Goal: Information Seeking & Learning: Learn about a topic

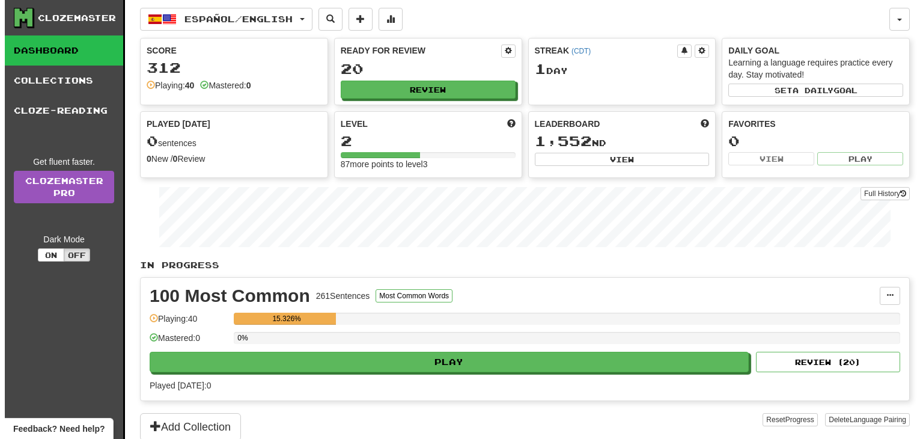
scroll to position [60, 0]
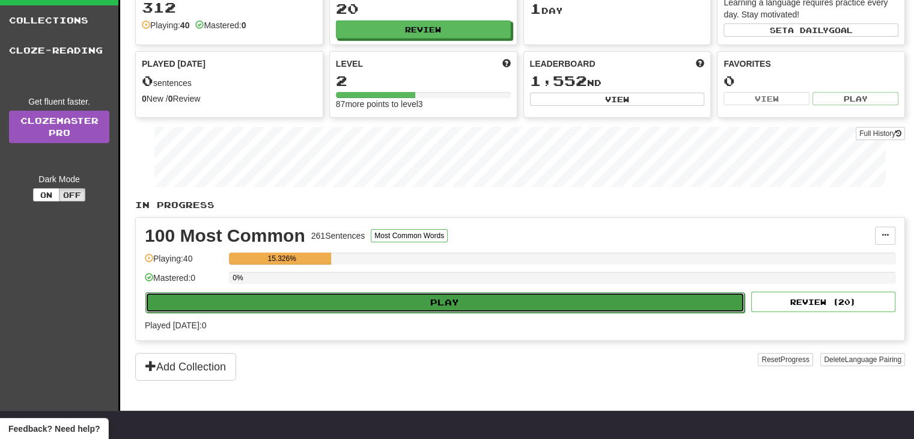
click at [269, 308] on button "Play" at bounding box center [444, 302] width 599 height 20
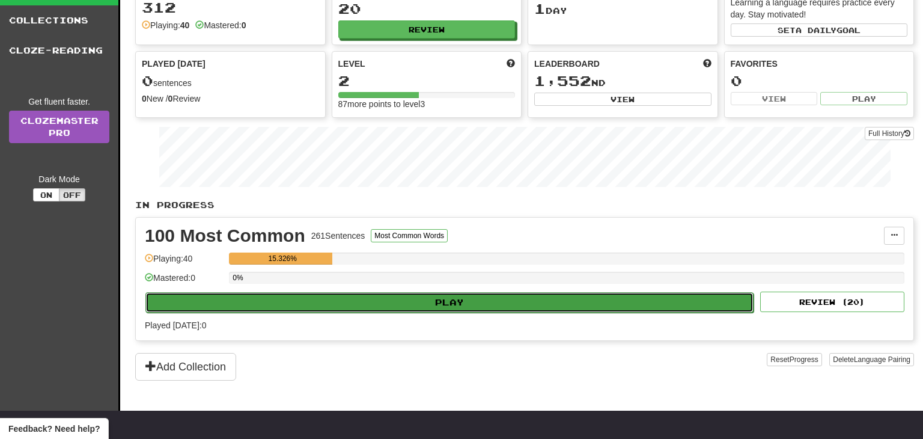
select select "**"
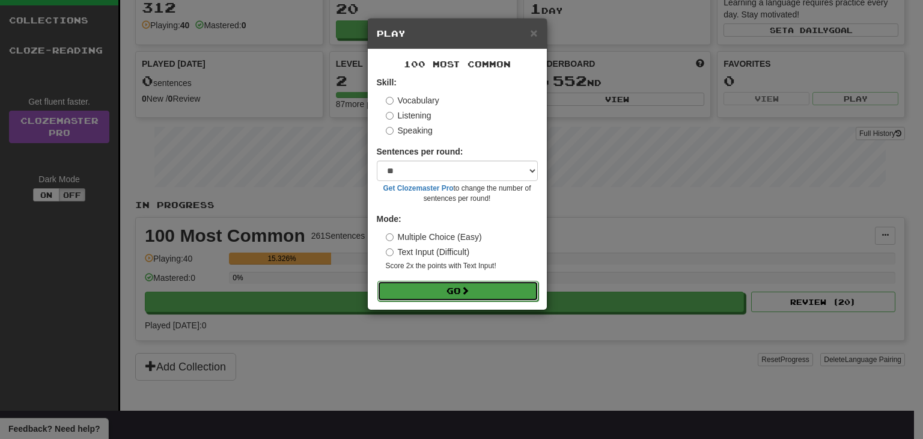
click at [403, 287] on button "Go" at bounding box center [458, 291] width 161 height 20
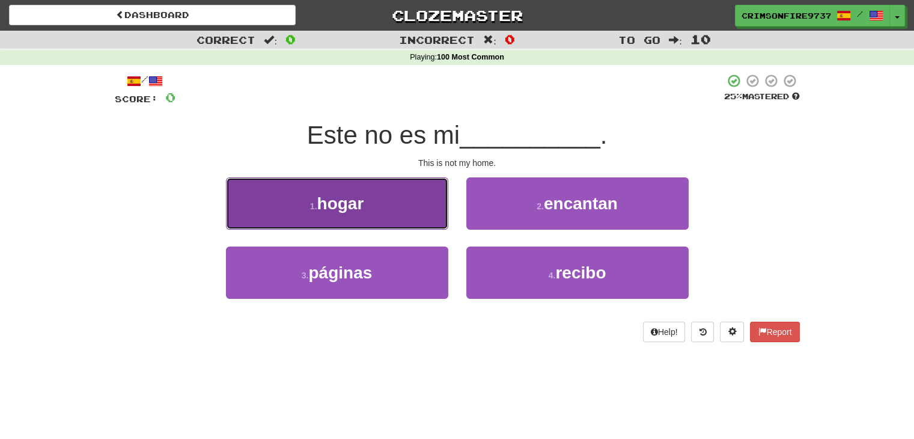
click at [354, 200] on span "hogar" at bounding box center [340, 203] width 47 height 19
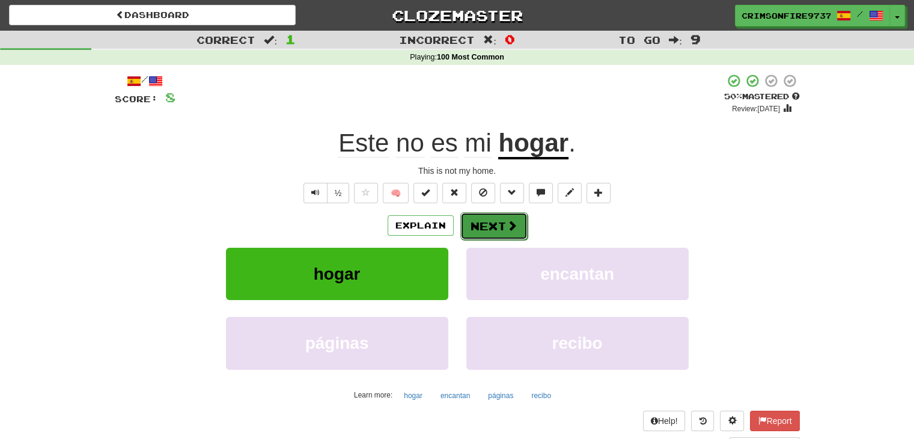
click at [509, 228] on span at bounding box center [512, 225] width 11 height 11
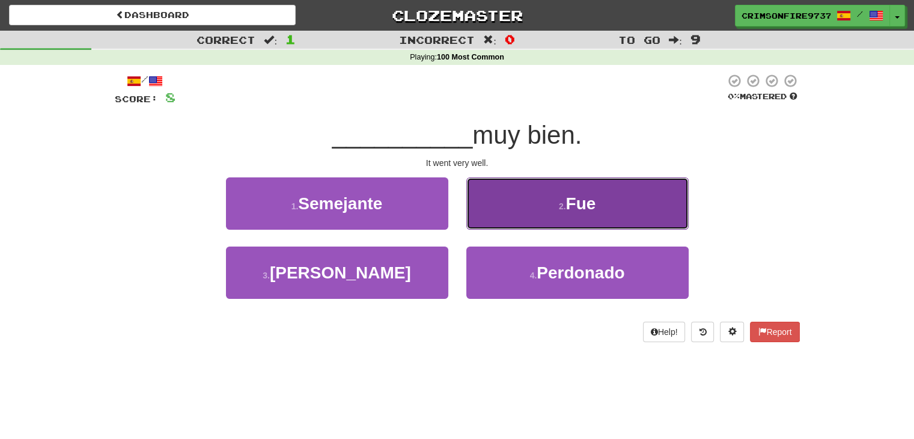
click at [510, 216] on button "2 . Fue" at bounding box center [578, 203] width 222 height 52
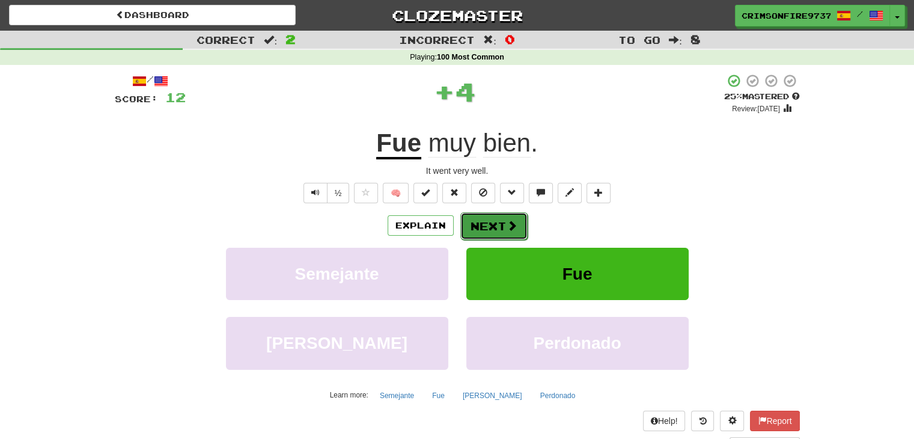
click at [483, 221] on button "Next" at bounding box center [494, 226] width 67 height 28
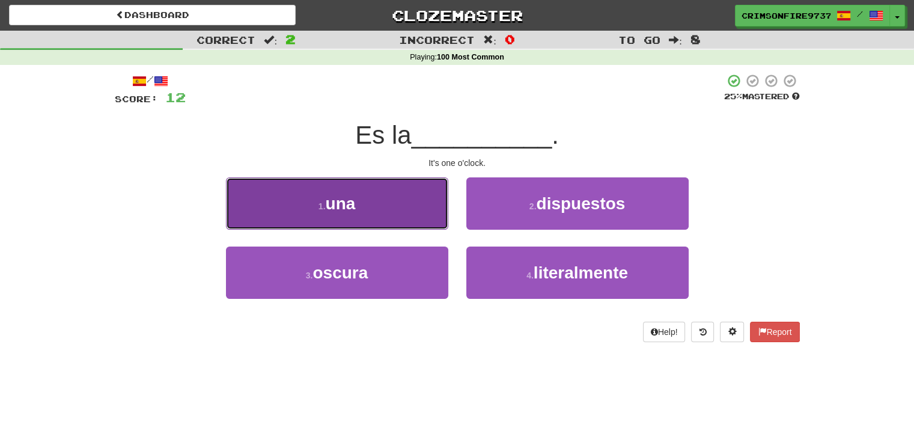
click at [397, 214] on button "1 . una" at bounding box center [337, 203] width 222 height 52
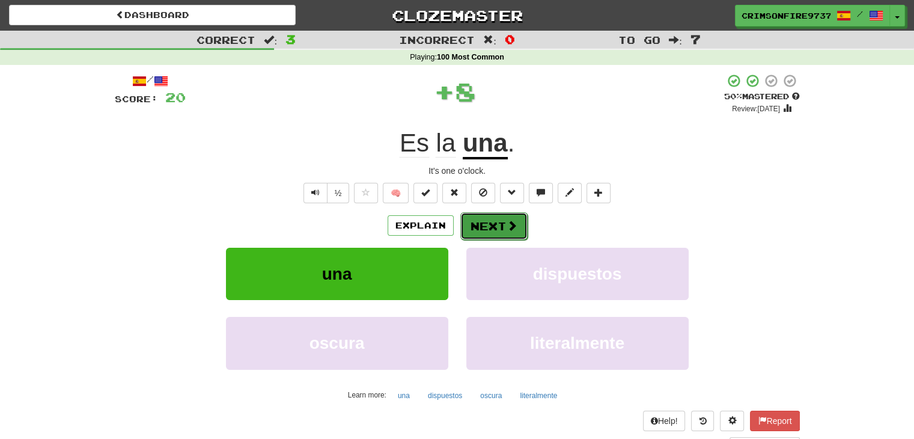
click at [505, 233] on button "Next" at bounding box center [494, 226] width 67 height 28
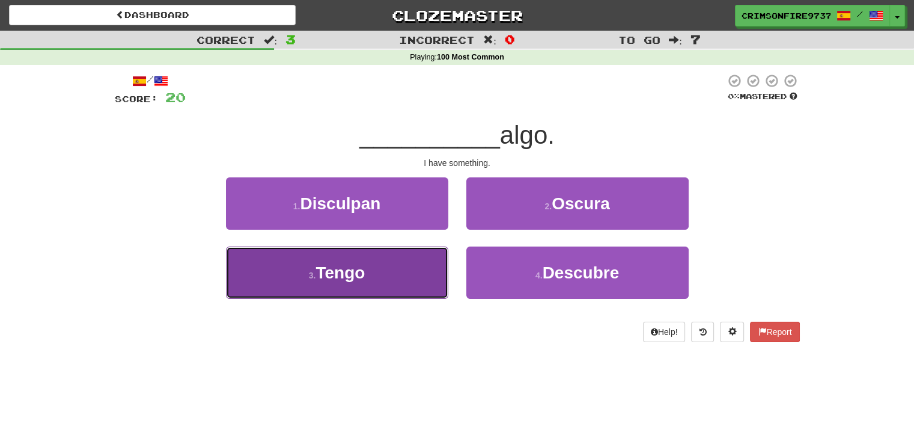
click at [426, 280] on button "3 . Tengo" at bounding box center [337, 272] width 222 height 52
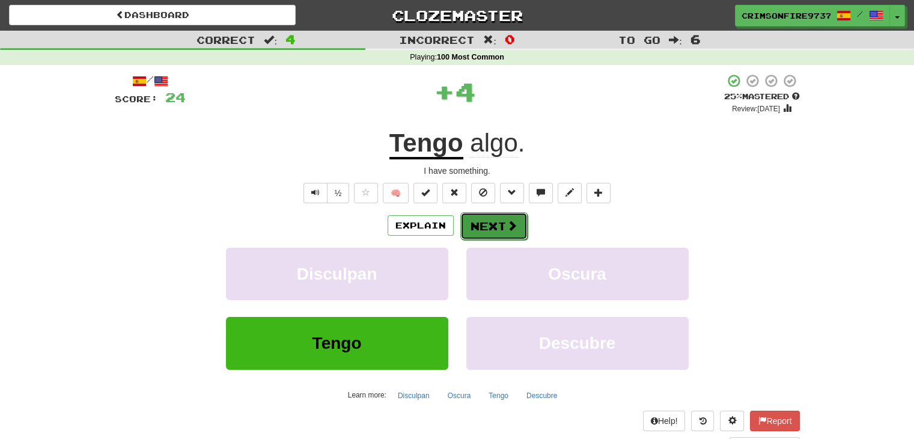
click at [504, 232] on button "Next" at bounding box center [494, 226] width 67 height 28
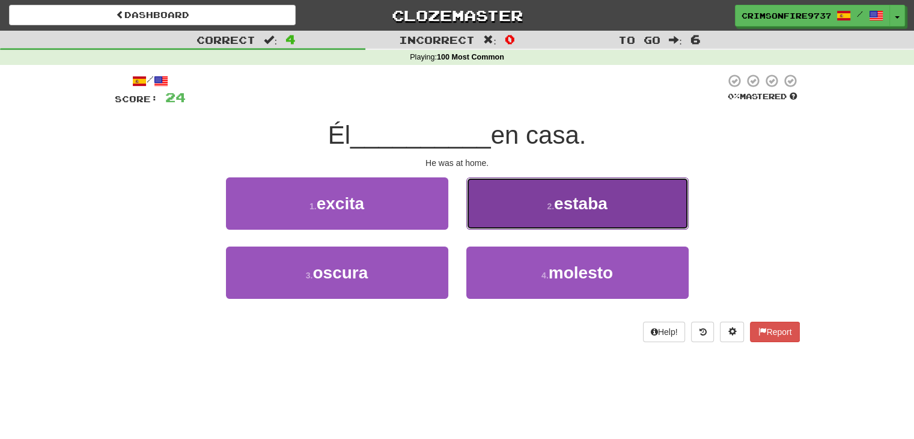
click at [476, 220] on button "2 . estaba" at bounding box center [578, 203] width 222 height 52
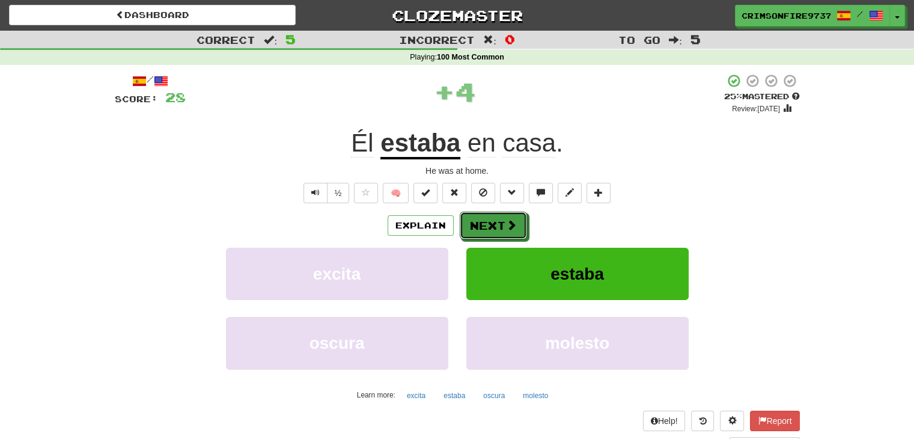
click at [476, 220] on button "Next" at bounding box center [493, 226] width 67 height 28
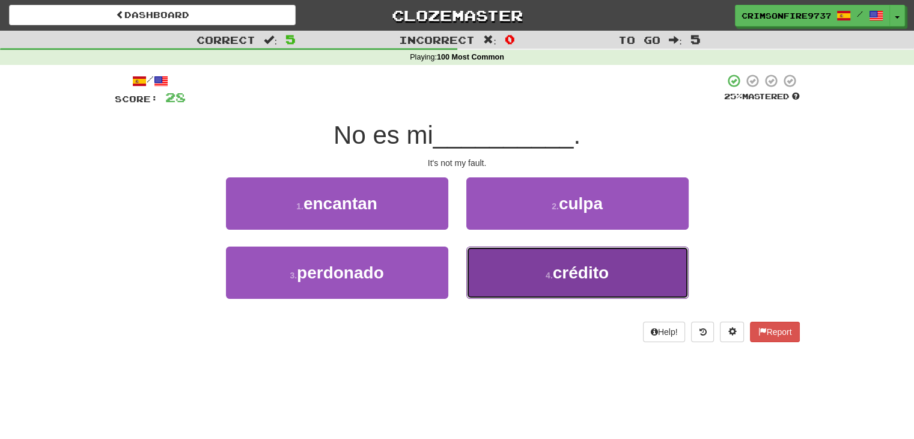
click at [572, 279] on span "crédito" at bounding box center [581, 272] width 56 height 19
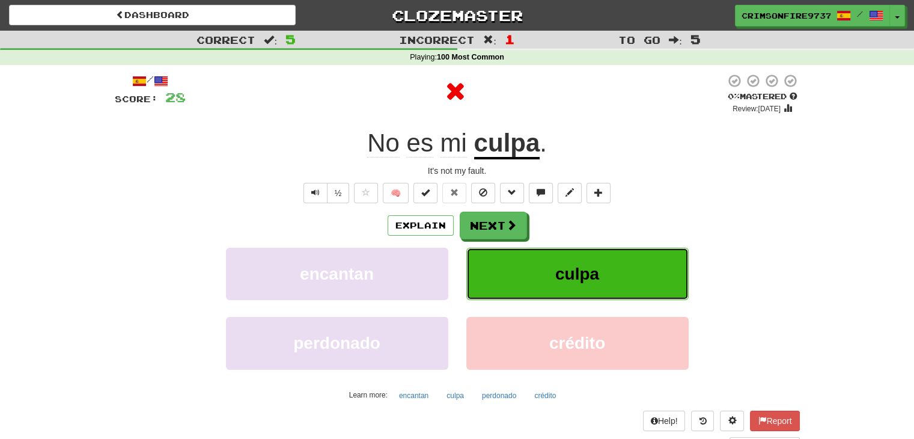
click at [563, 272] on span "culpa" at bounding box center [578, 274] width 44 height 19
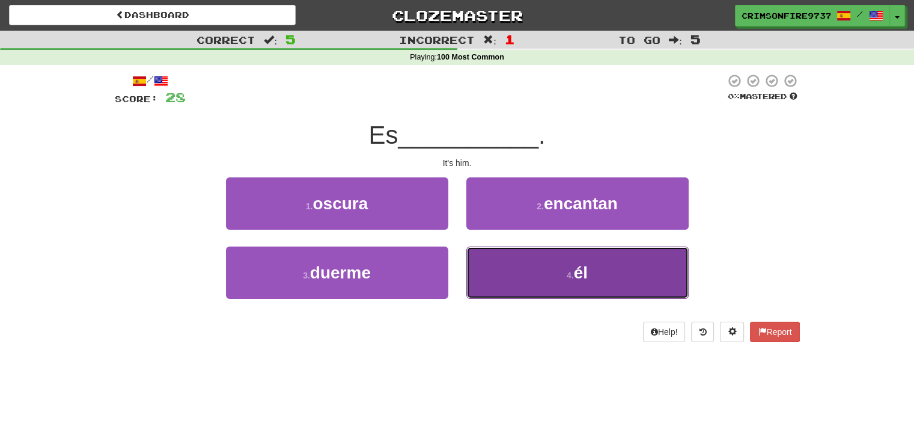
click at [509, 267] on button "4 . él" at bounding box center [578, 272] width 222 height 52
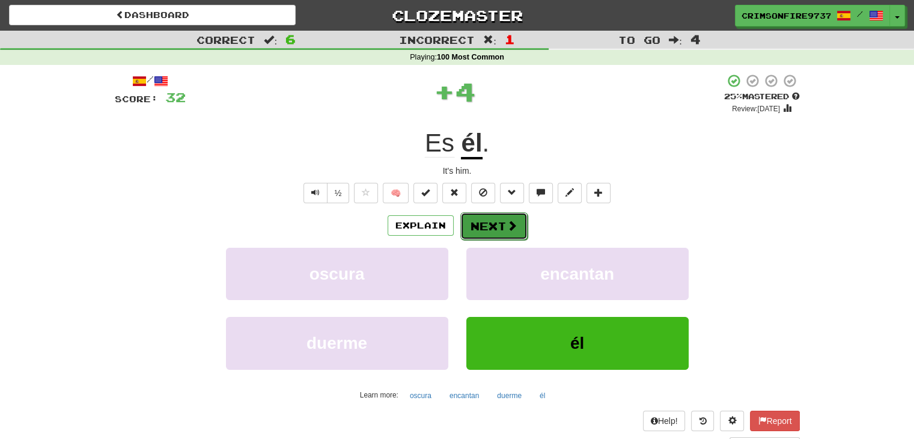
click at [488, 234] on button "Next" at bounding box center [494, 226] width 67 height 28
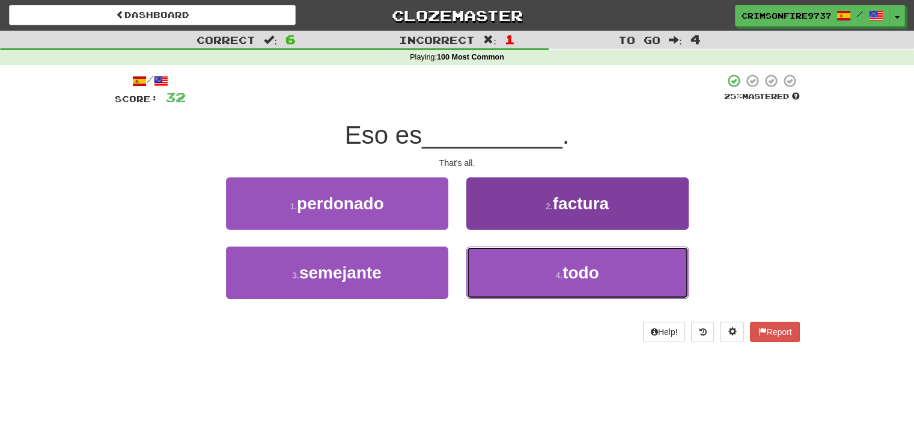
click at [483, 261] on button "4 . todo" at bounding box center [578, 272] width 222 height 52
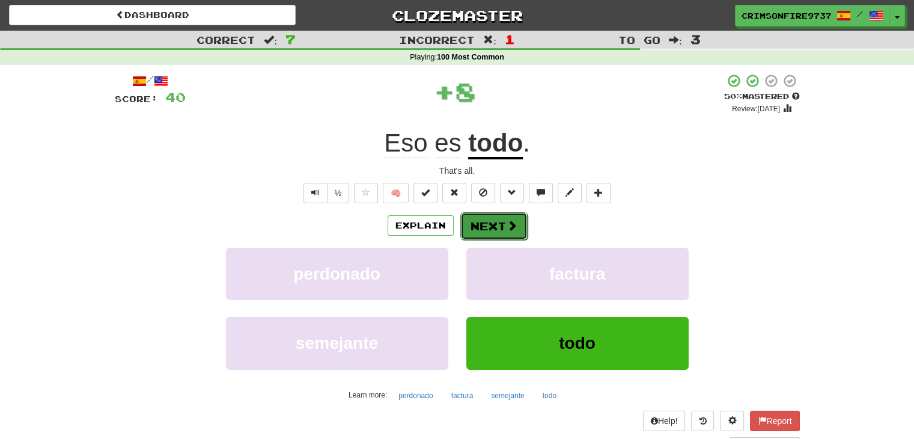
click at [478, 229] on button "Next" at bounding box center [494, 226] width 67 height 28
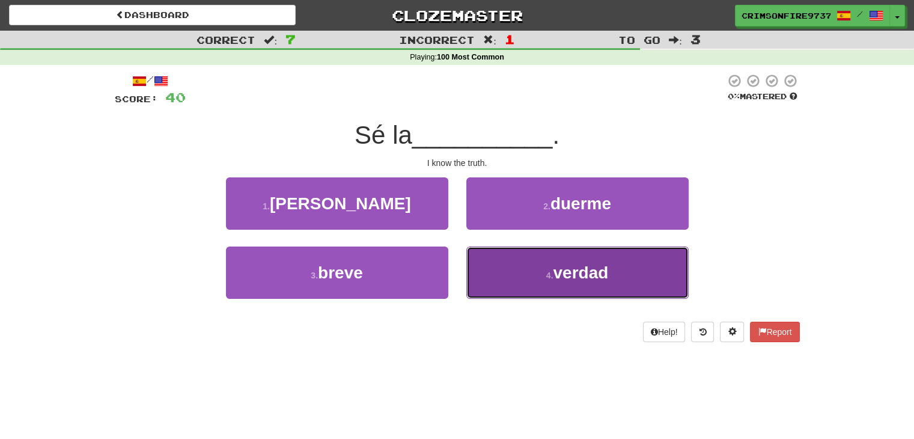
click at [495, 285] on button "4 . verdad" at bounding box center [578, 272] width 222 height 52
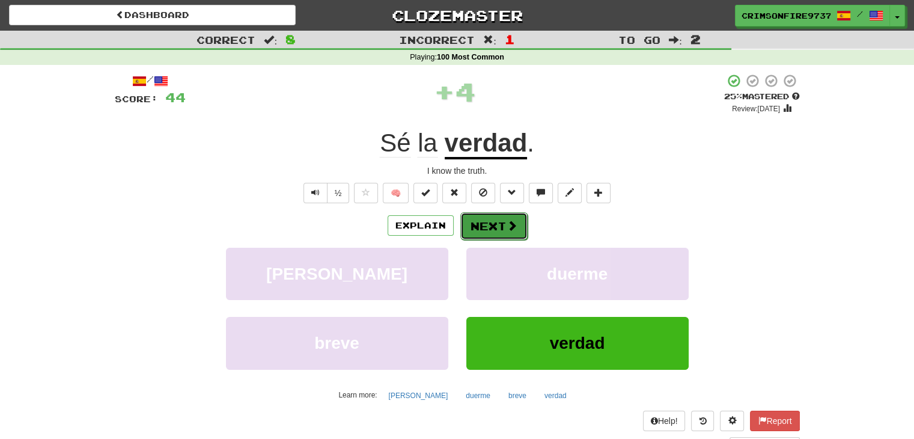
click at [491, 228] on button "Next" at bounding box center [494, 226] width 67 height 28
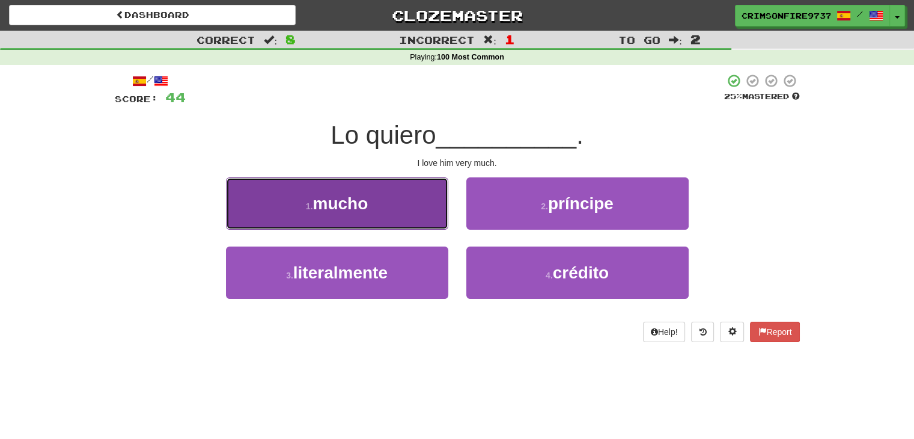
click at [427, 203] on button "1 . mucho" at bounding box center [337, 203] width 222 height 52
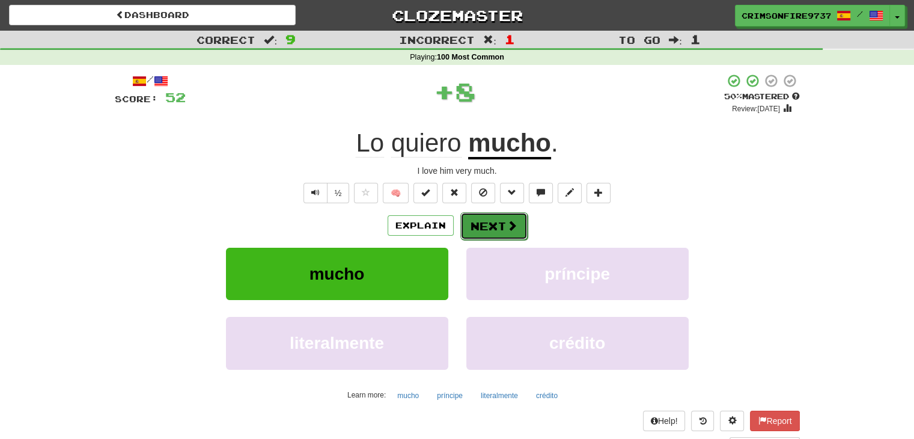
click at [464, 215] on button "Next" at bounding box center [494, 226] width 67 height 28
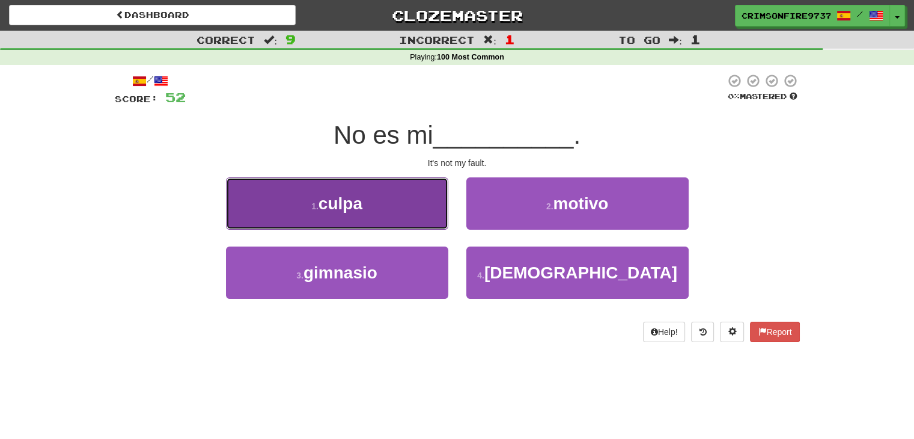
click at [420, 221] on button "1 . culpa" at bounding box center [337, 203] width 222 height 52
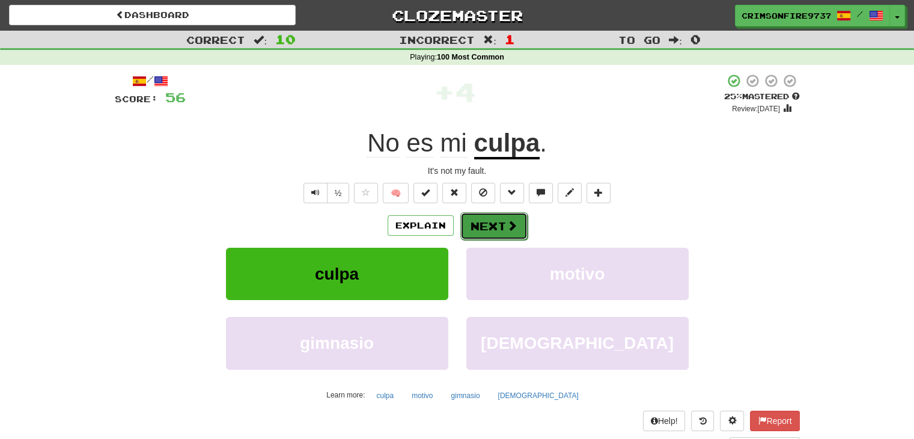
click at [486, 219] on button "Next" at bounding box center [494, 226] width 67 height 28
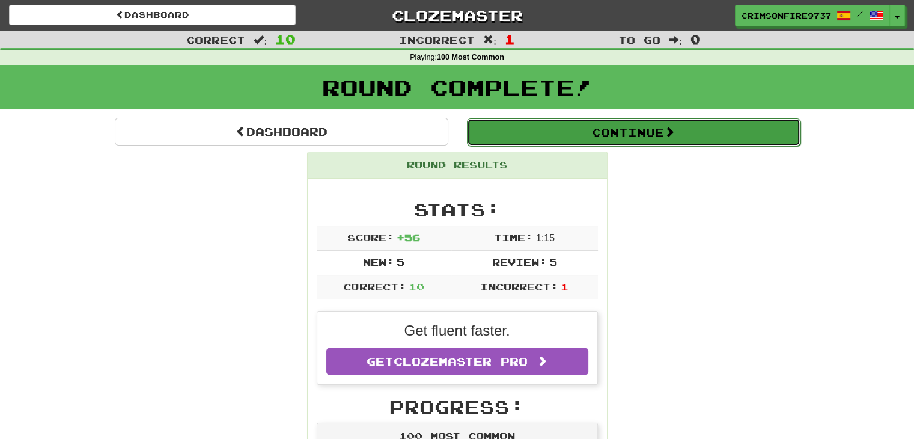
click at [503, 142] on button "Continue" at bounding box center [634, 132] width 334 height 28
